Goal: Information Seeking & Learning: Learn about a topic

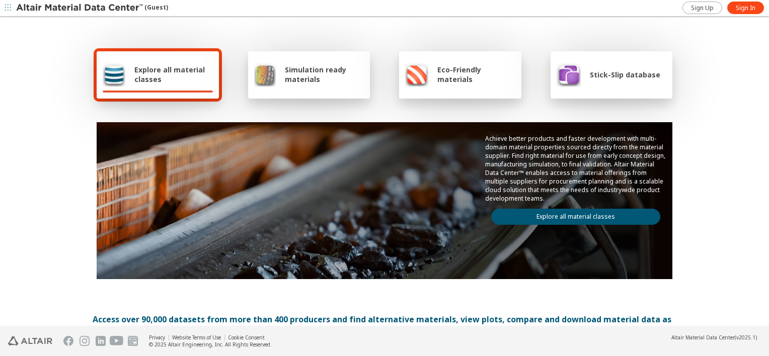
click at [610, 209] on link "Explore all material classes" at bounding box center [575, 217] width 169 height 16
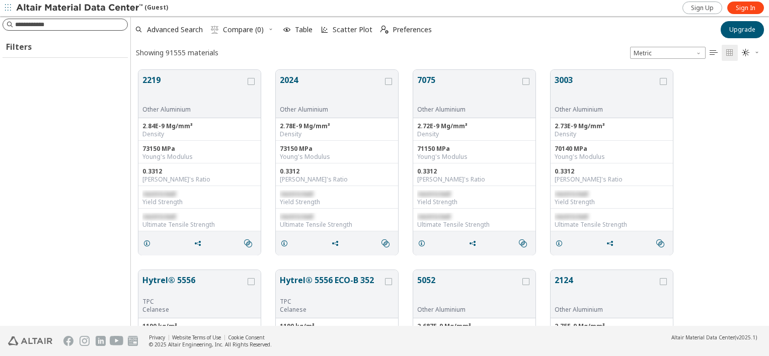
scroll to position [256, 630]
click at [64, 27] on input at bounding box center [66, 24] width 123 height 11
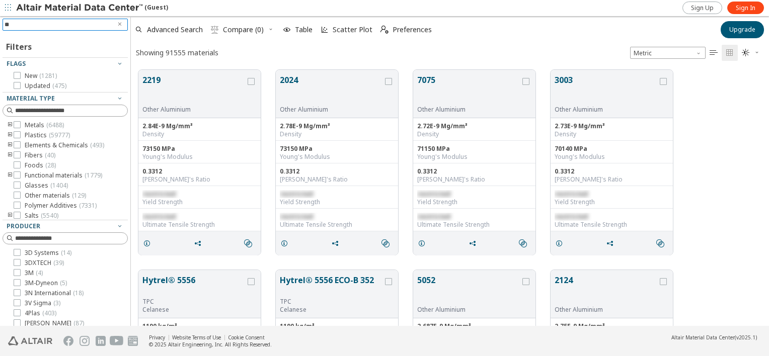
type input "*"
type input "*******"
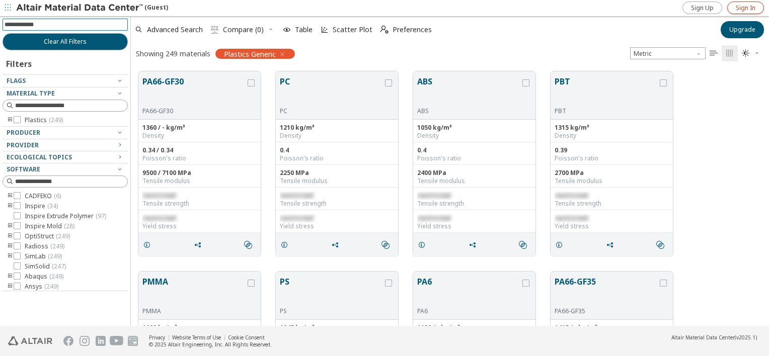
click at [737, 2] on link "Sign In" at bounding box center [745, 8] width 37 height 13
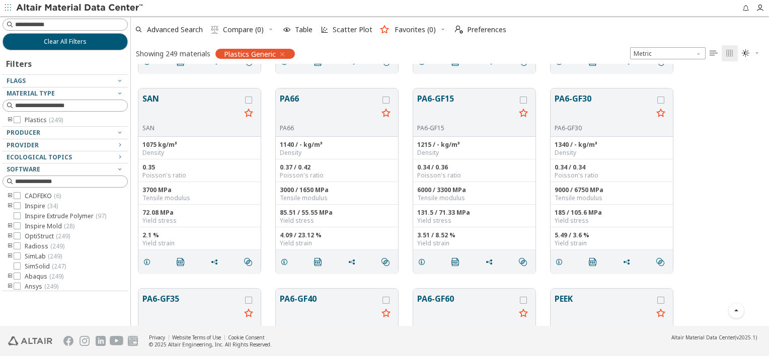
scroll to position [352, 0]
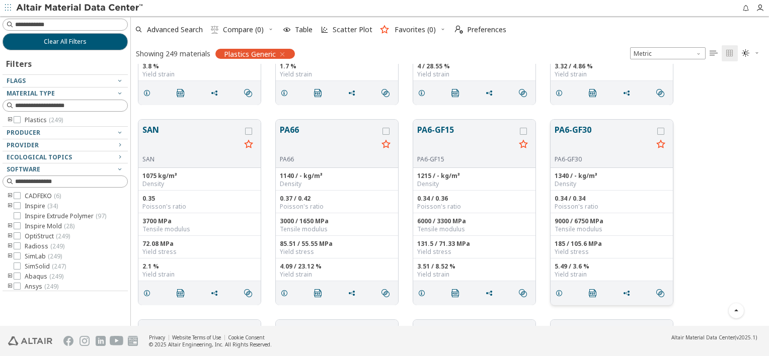
click at [611, 137] on button "PA6-GF30" at bounding box center [603, 140] width 98 height 32
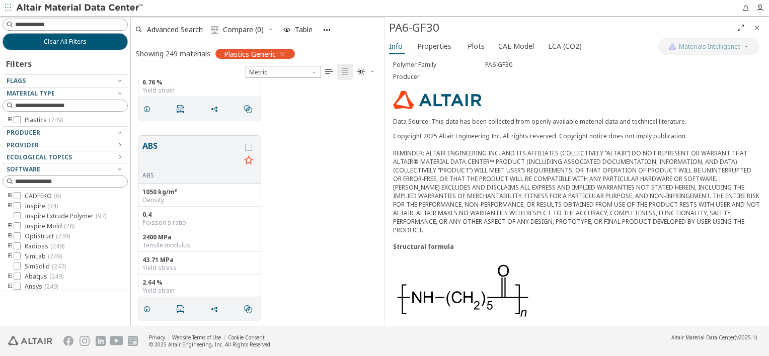
scroll to position [145, 0]
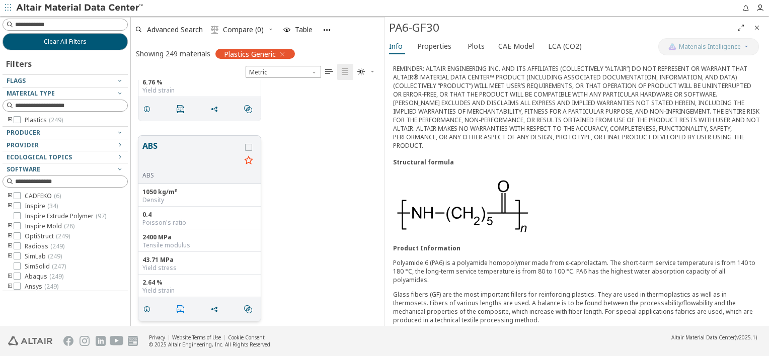
click at [183, 306] on icon "" at bounding box center [181, 309] width 8 height 8
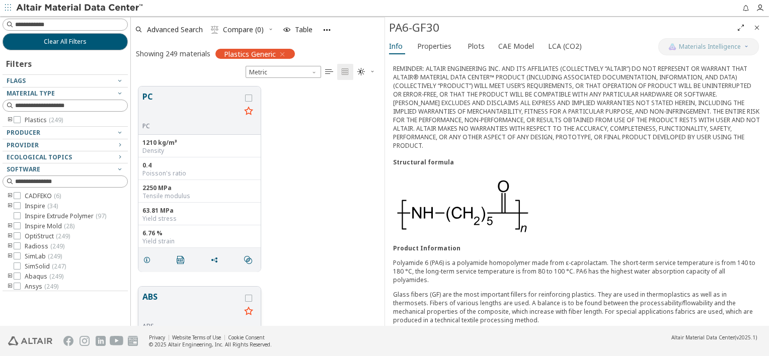
scroll to position [0, 0]
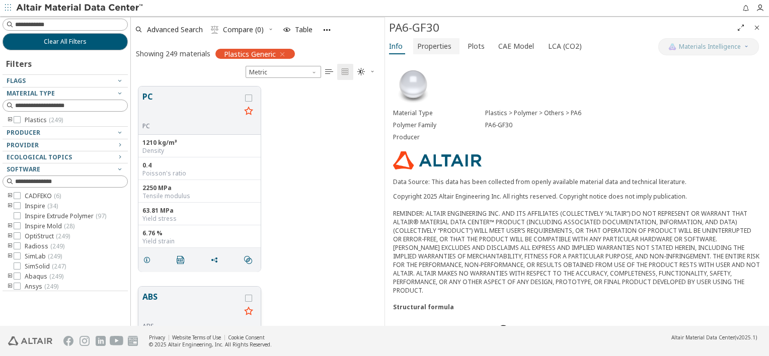
click at [440, 52] on span "Properties" at bounding box center [434, 46] width 34 height 16
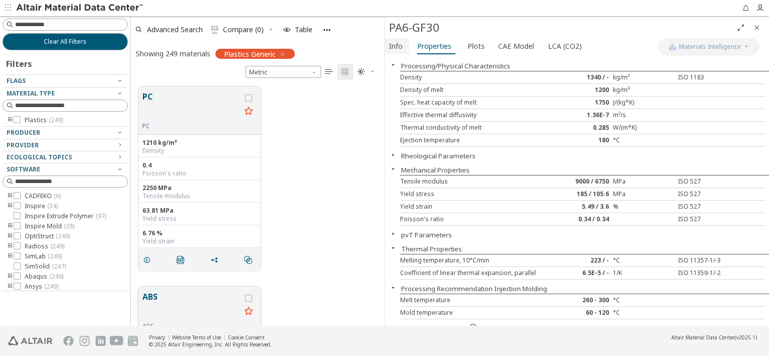
click at [387, 43] on button "Info" at bounding box center [397, 46] width 24 height 16
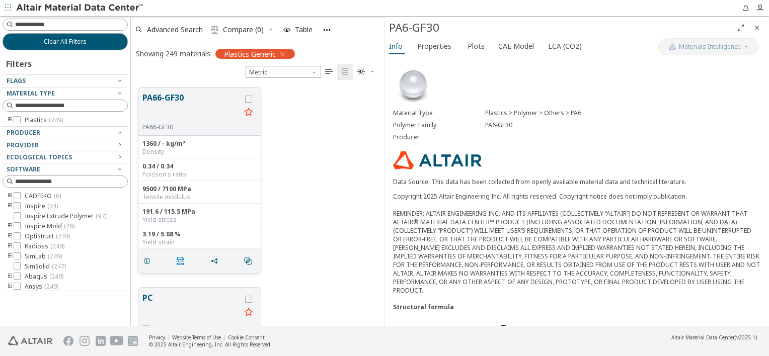
click at [179, 266] on span "" at bounding box center [183, 261] width 16 height 19
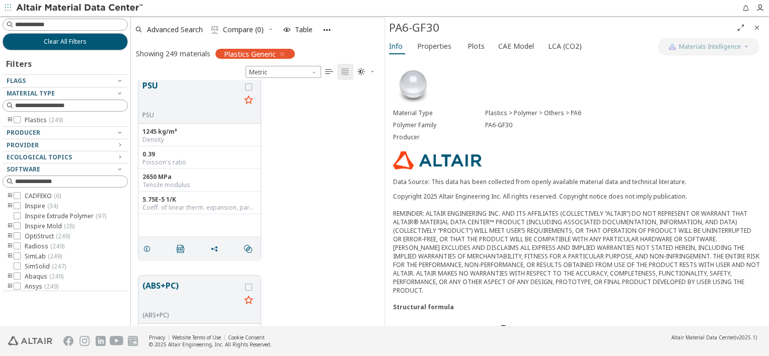
scroll to position [3874, 0]
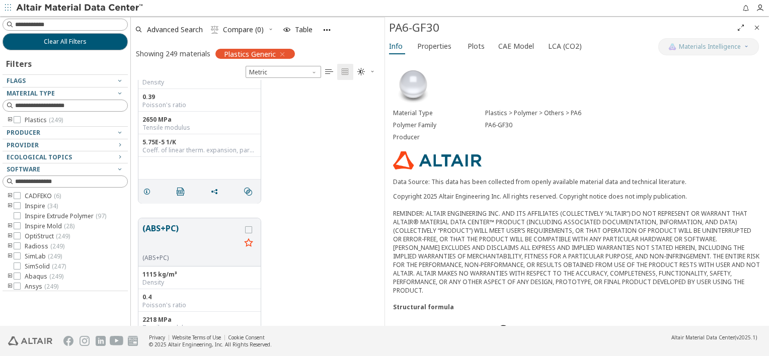
click at [756, 29] on icon "Close" at bounding box center [757, 28] width 8 height 8
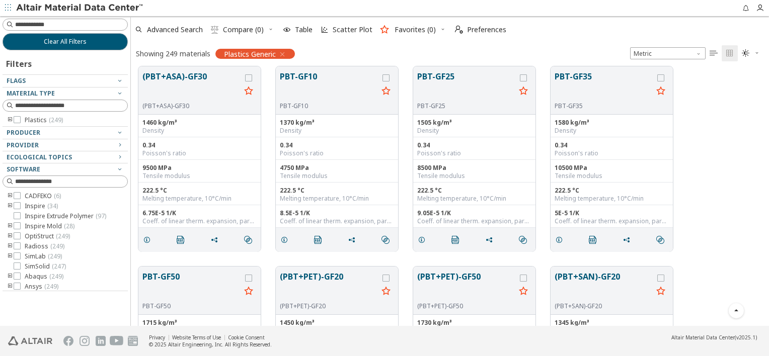
scroll to position [3421, 0]
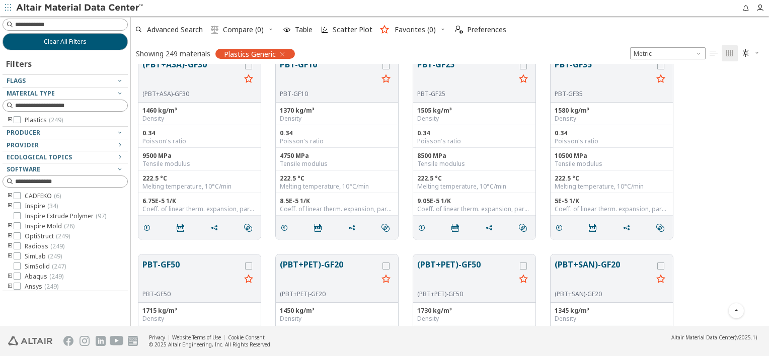
click at [186, 50] on div "Showing 249 materials" at bounding box center [173, 54] width 74 height 10
click at [80, 21] on input at bounding box center [66, 24] width 123 height 11
type input "********"
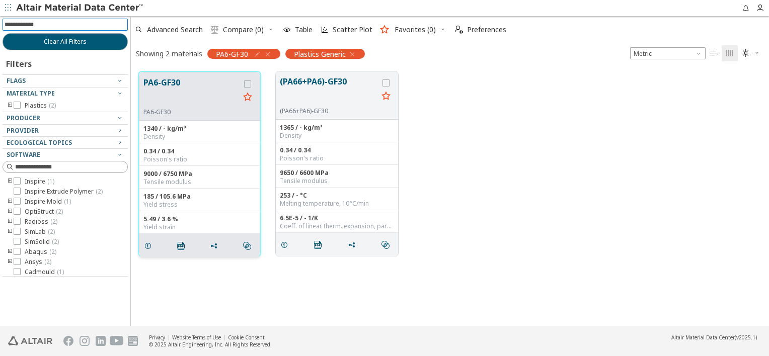
click at [216, 92] on button "PA6-GF30" at bounding box center [191, 92] width 96 height 32
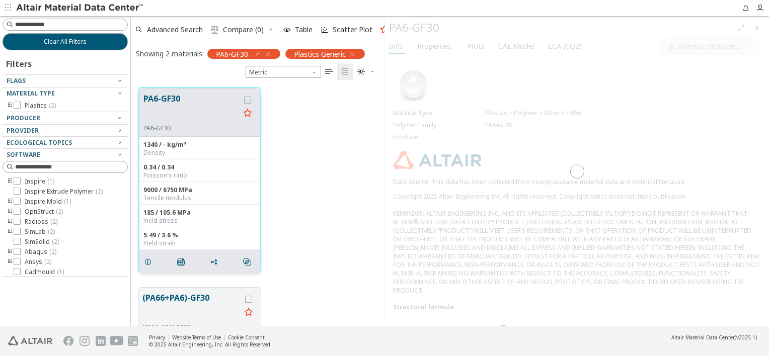
scroll to position [239, 246]
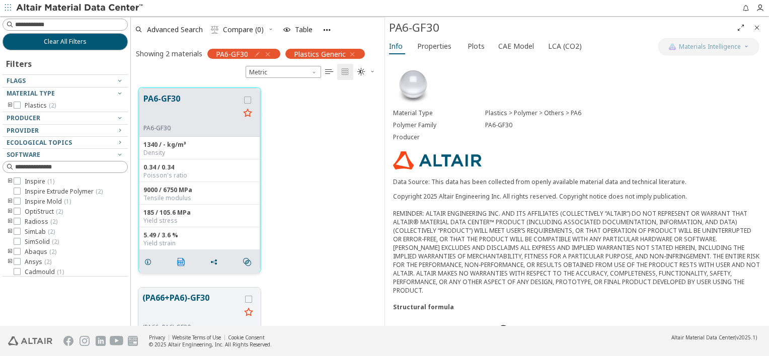
click at [176, 264] on span "" at bounding box center [183, 262] width 16 height 19
